Goal: Information Seeking & Learning: Learn about a topic

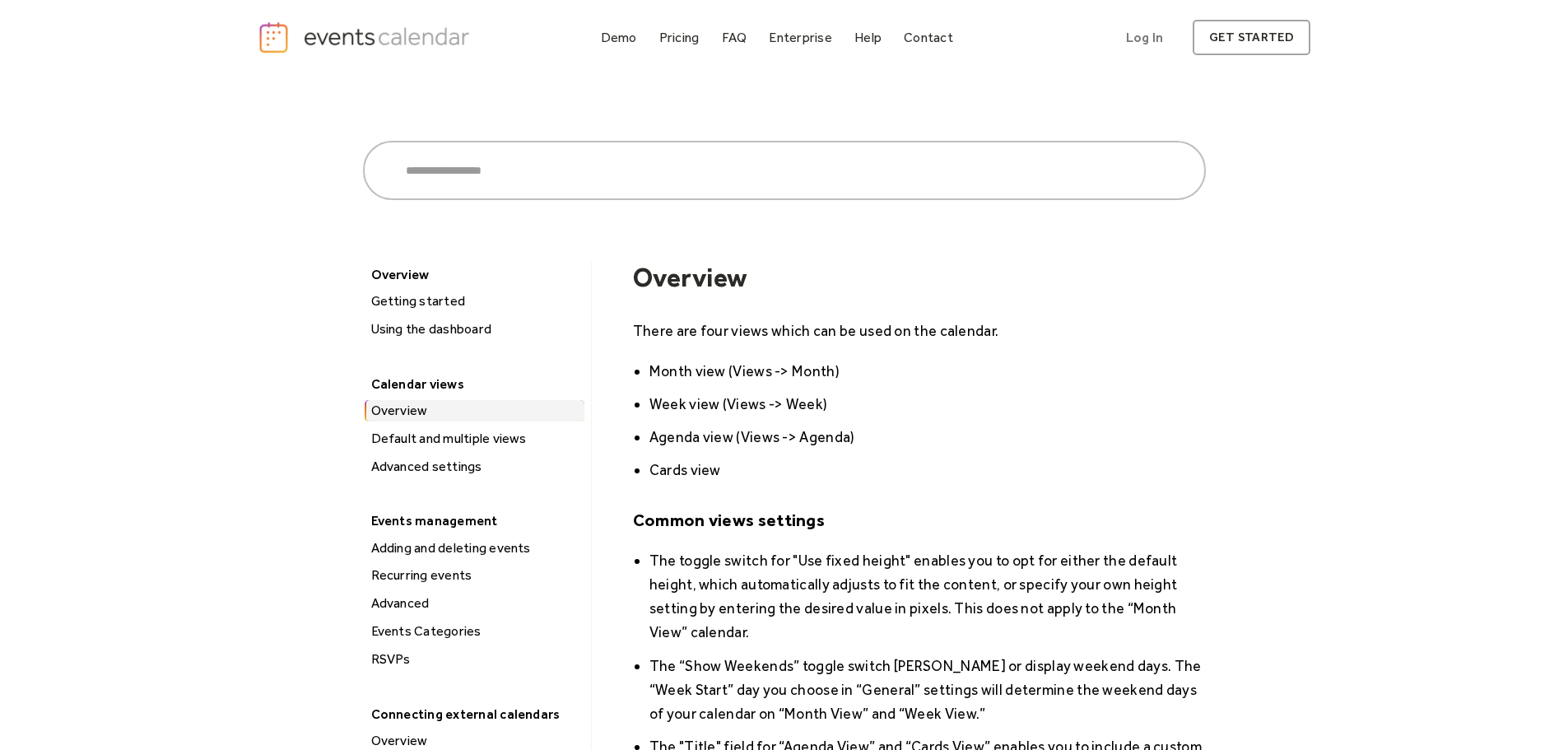
click at [445, 381] on div "Calendar views" at bounding box center [473, 384] width 220 height 26
click at [503, 436] on div "Default and multiple views" at bounding box center [475, 439] width 218 height 22
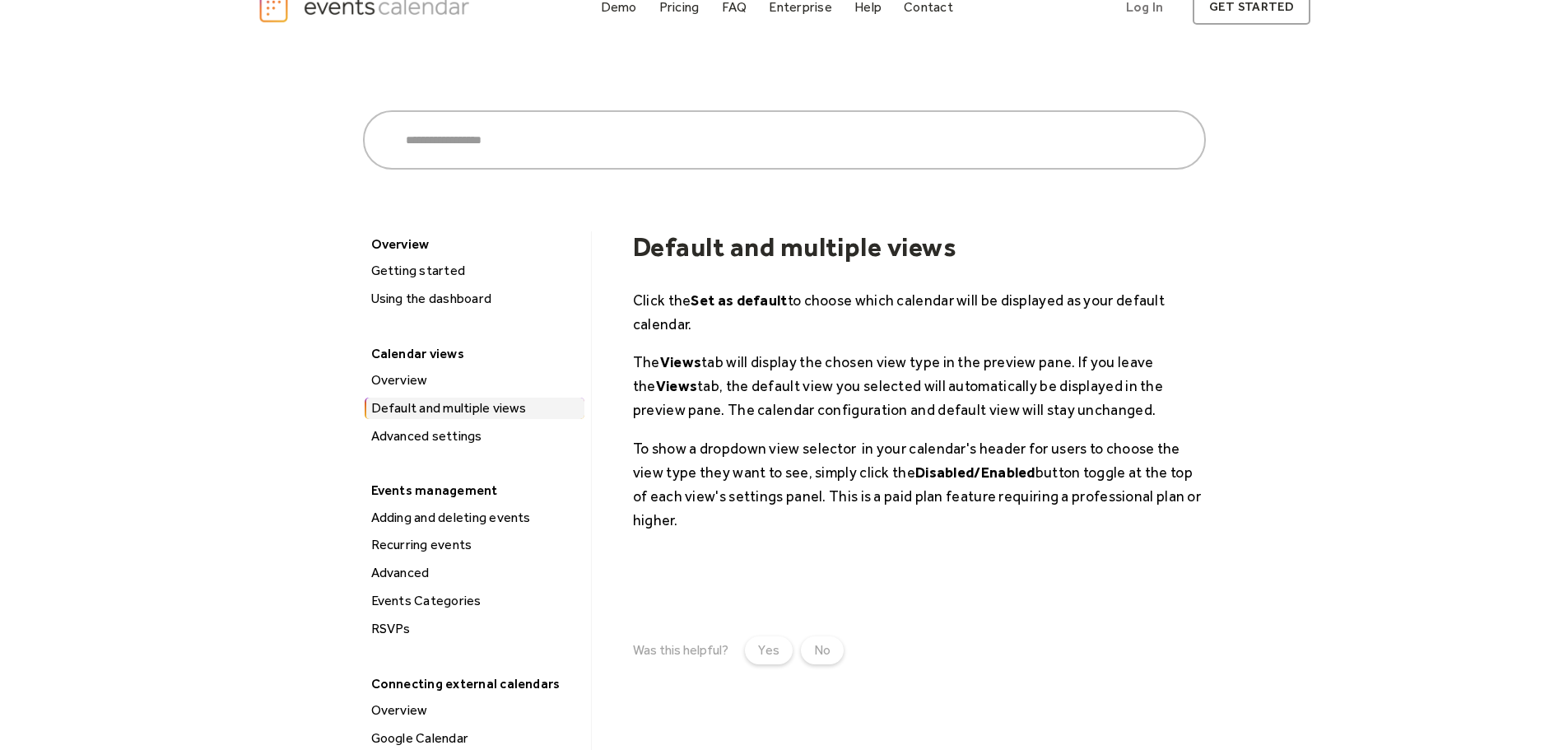
scroll to position [82, 0]
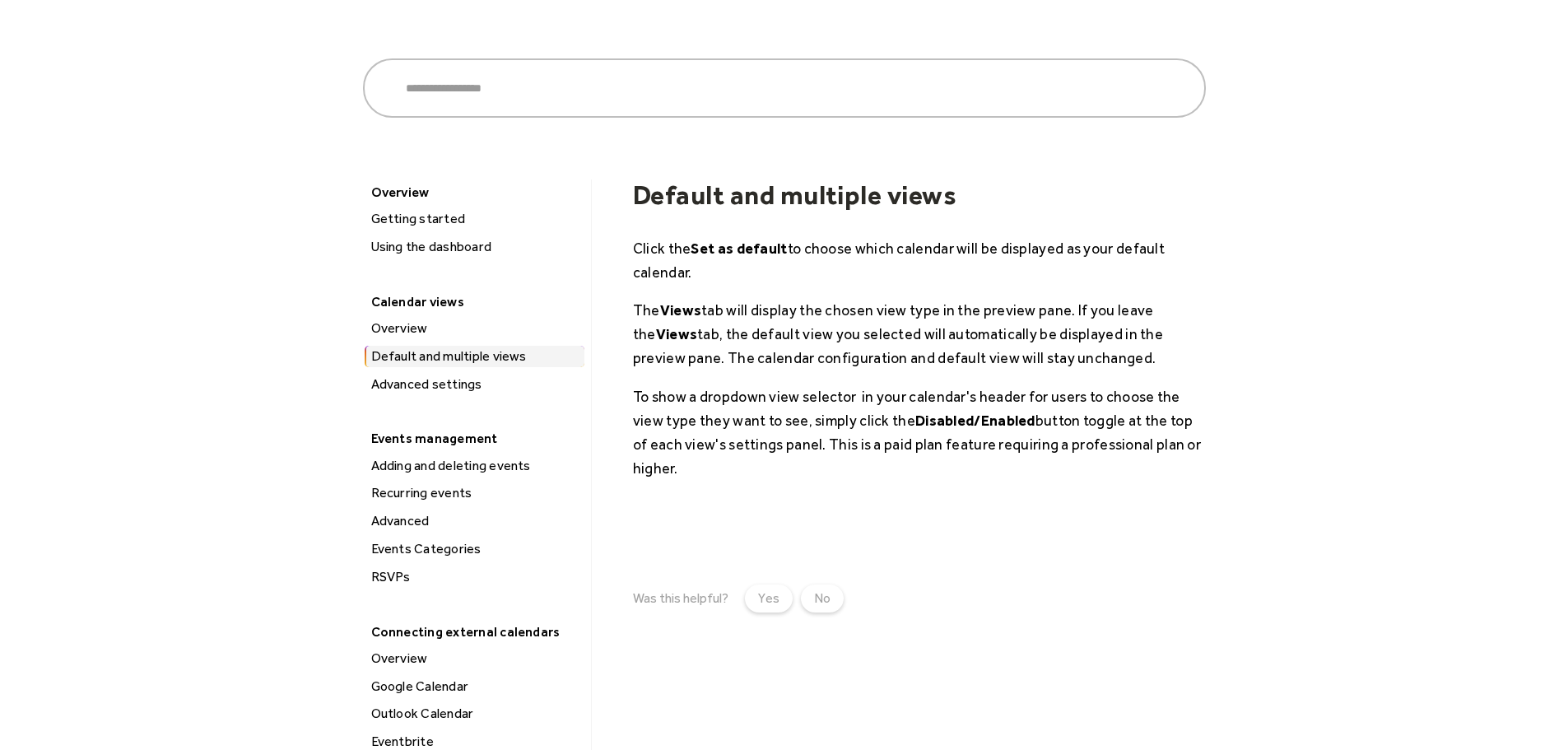
click at [435, 375] on div "Advanced settings" at bounding box center [475, 385] width 218 height 22
